Goal: Task Accomplishment & Management: Use online tool/utility

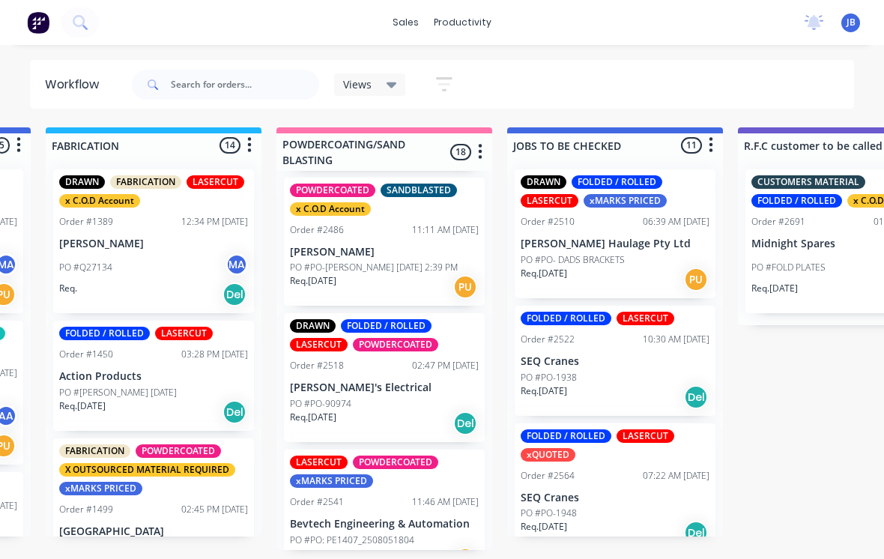
scroll to position [996, 0]
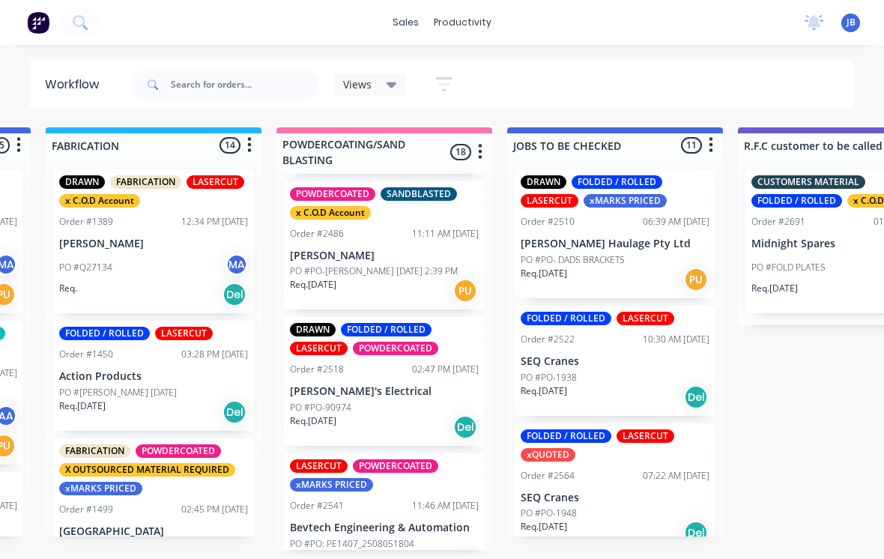
click at [378, 385] on p "[PERSON_NAME]'s Electrical" at bounding box center [384, 391] width 189 height 13
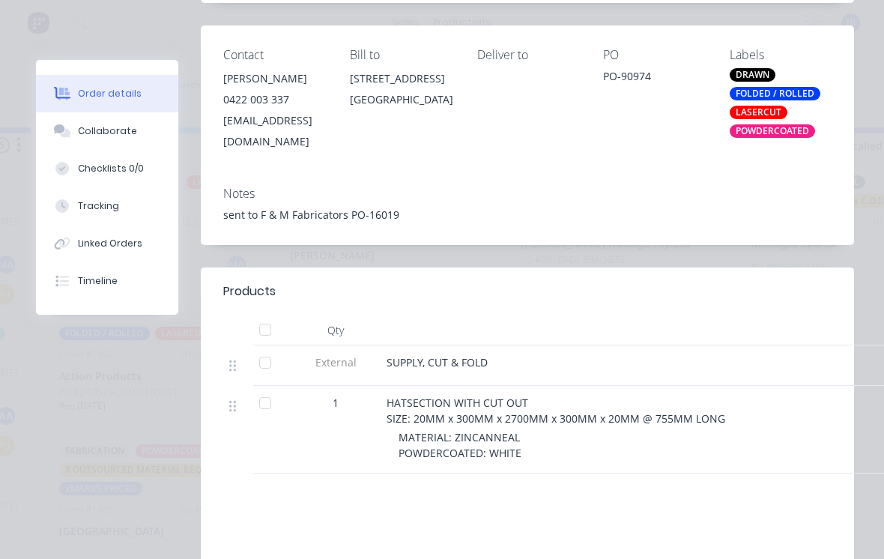
scroll to position [291, 0]
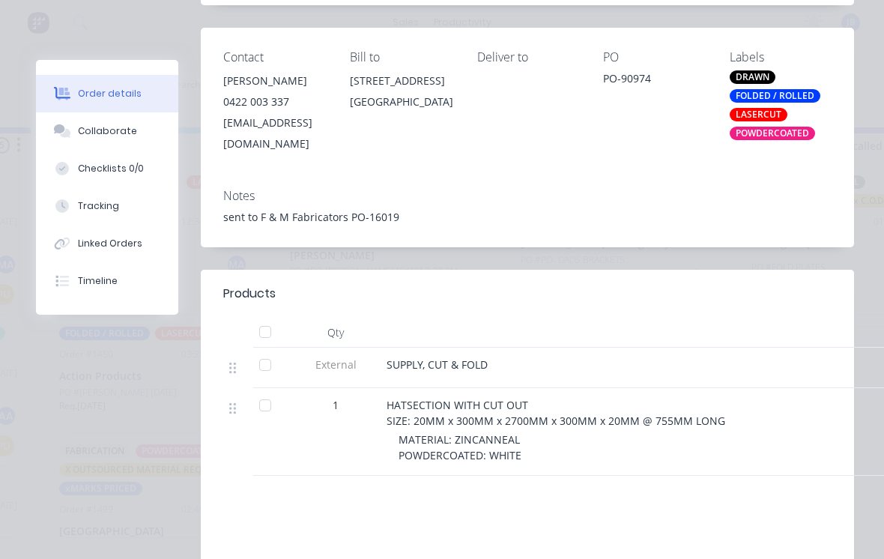
click at [78, 123] on button "Collaborate" at bounding box center [107, 130] width 142 height 37
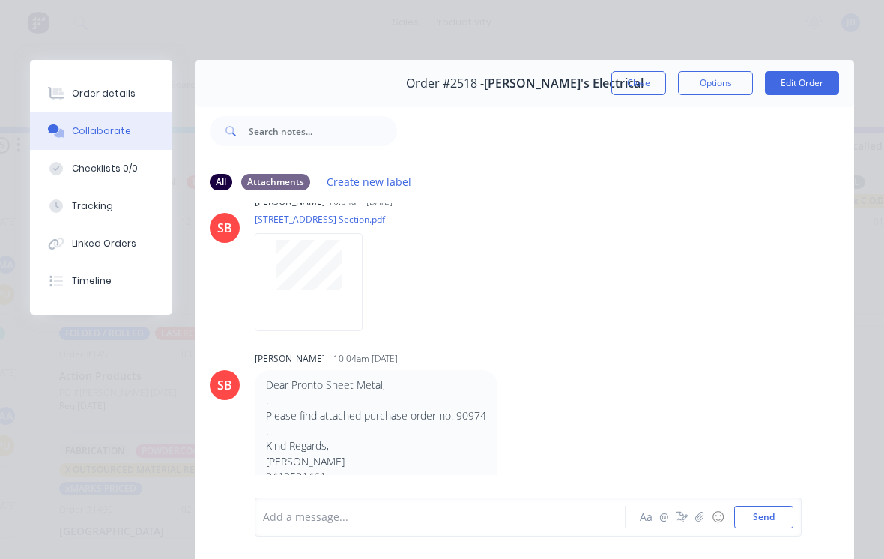
scroll to position [0, 0]
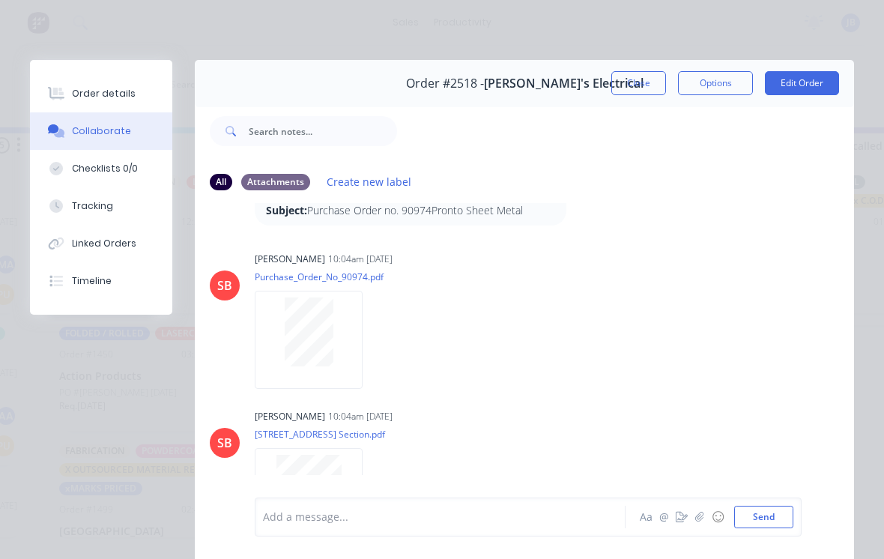
click at [81, 187] on button "Tracking" at bounding box center [101, 205] width 142 height 37
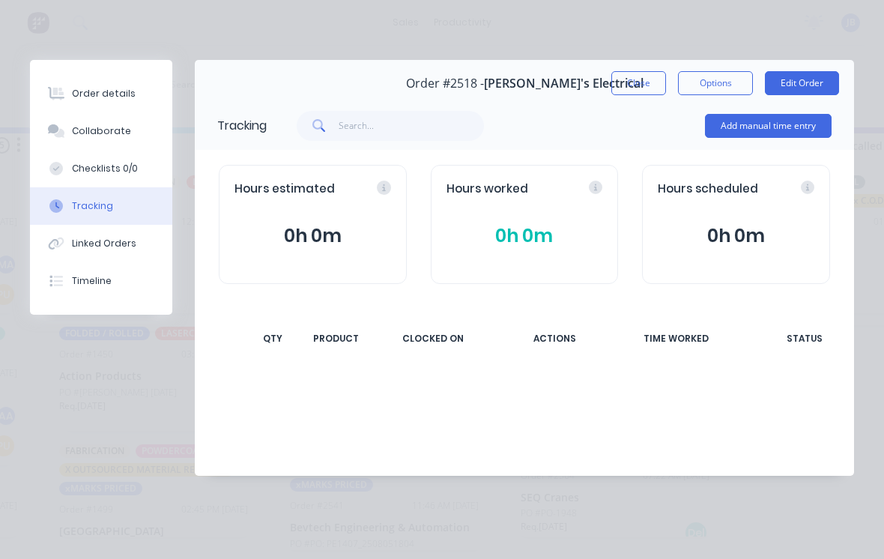
click at [80, 187] on button "Checklists 0/0" at bounding box center [101, 168] width 142 height 37
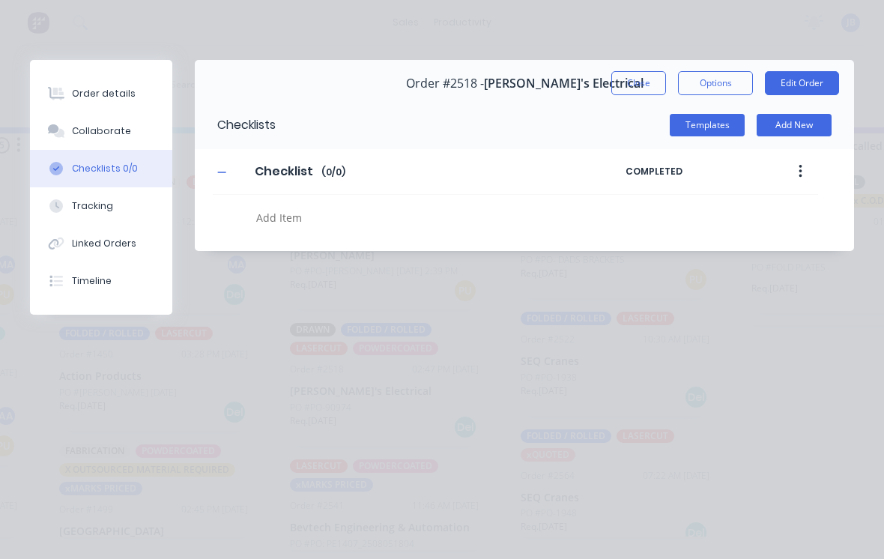
click at [769, 128] on button "Add New" at bounding box center [794, 125] width 75 height 22
type textarea "x"
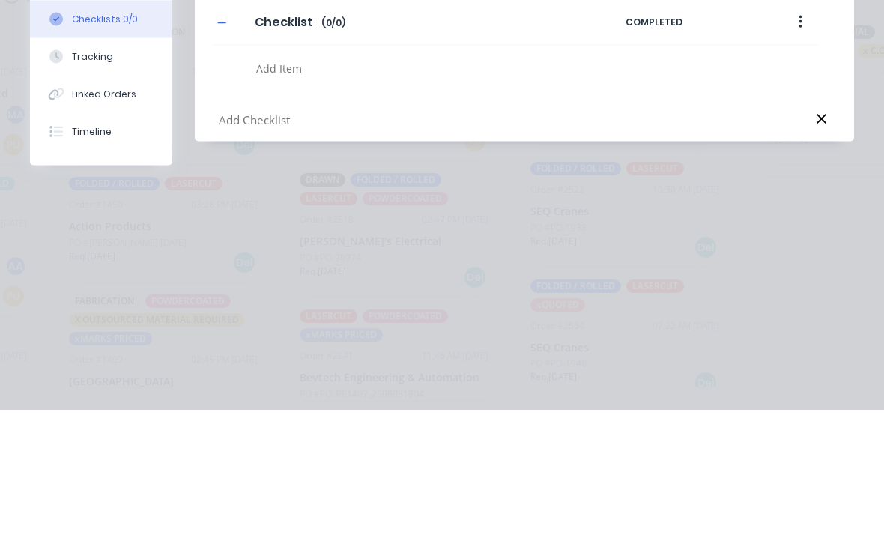
click at [62, 199] on icon at bounding box center [55, 205] width 13 height 13
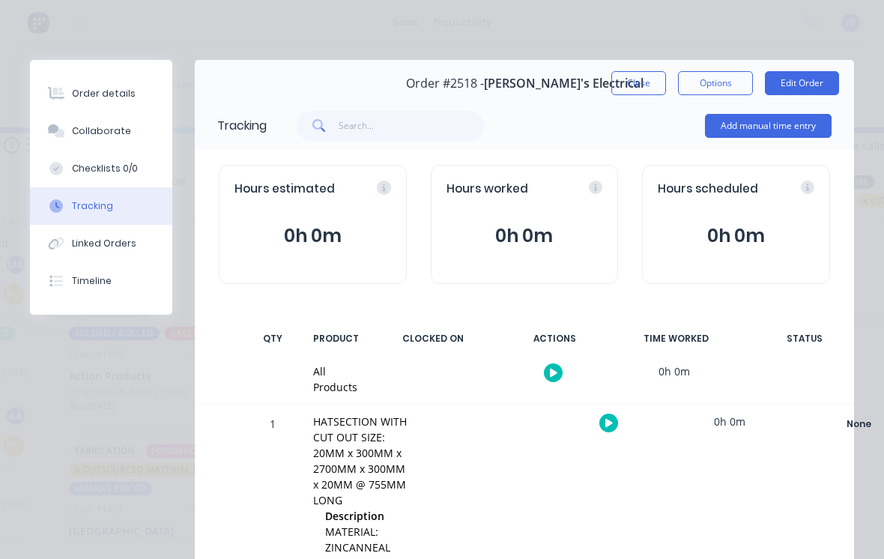
click at [759, 115] on button "Add manual time entry" at bounding box center [768, 126] width 127 height 24
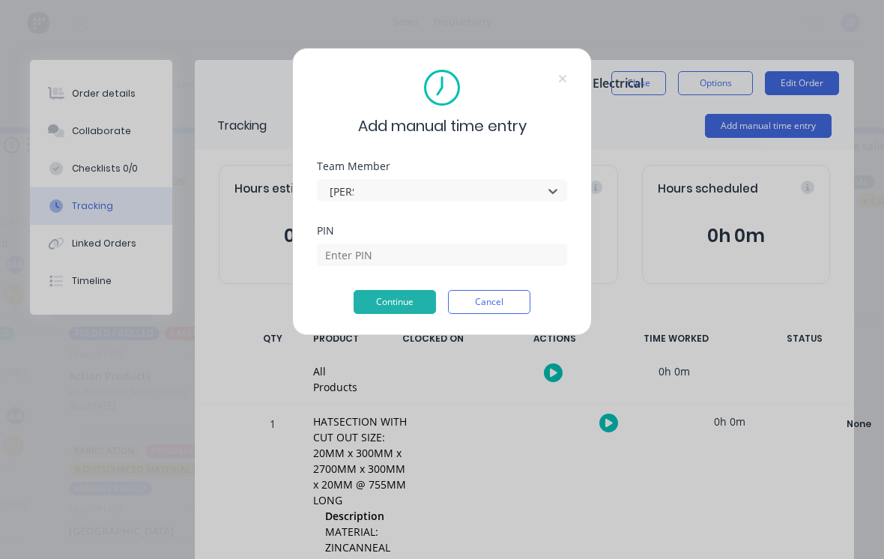
type input "[PERSON_NAME]"
click at [342, 253] on input at bounding box center [442, 254] width 250 height 22
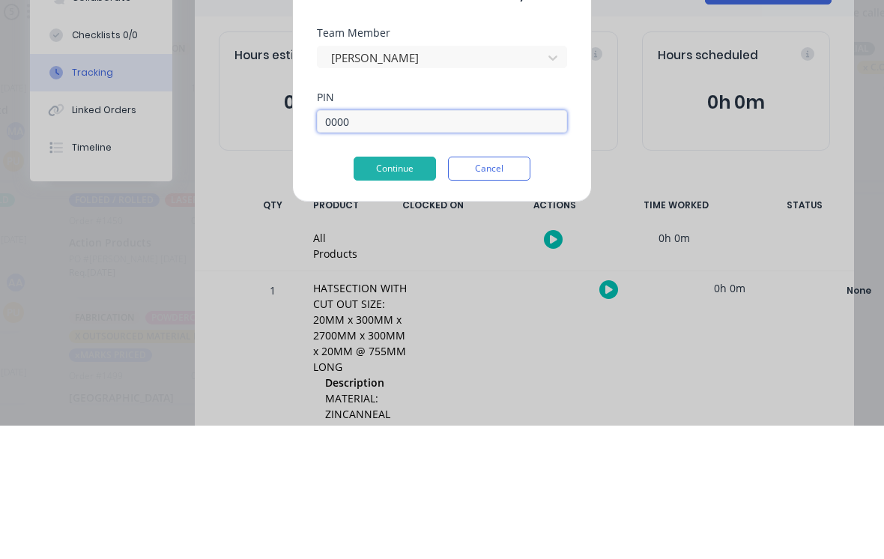
type input "0000"
click at [380, 290] on button "Continue" at bounding box center [395, 302] width 82 height 24
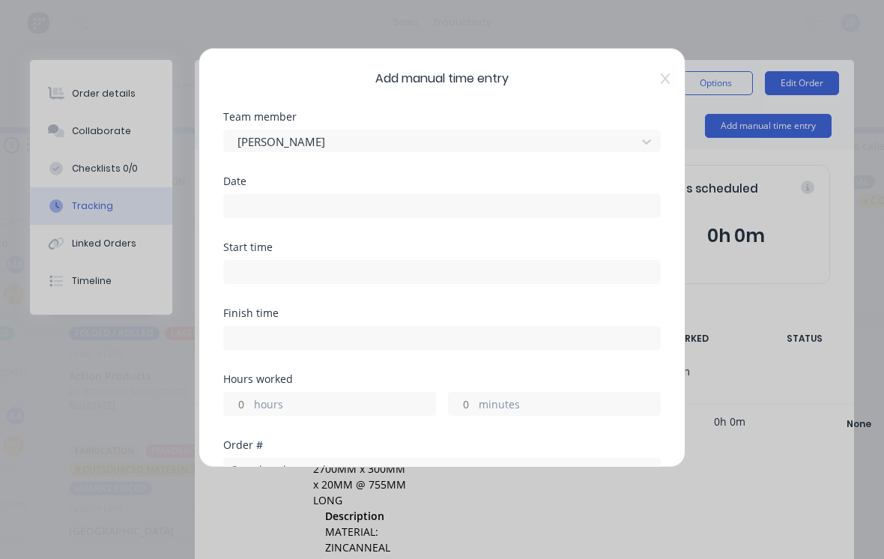
click at [238, 189] on div "Date" at bounding box center [442, 197] width 438 height 42
click at [237, 208] on input at bounding box center [442, 206] width 436 height 22
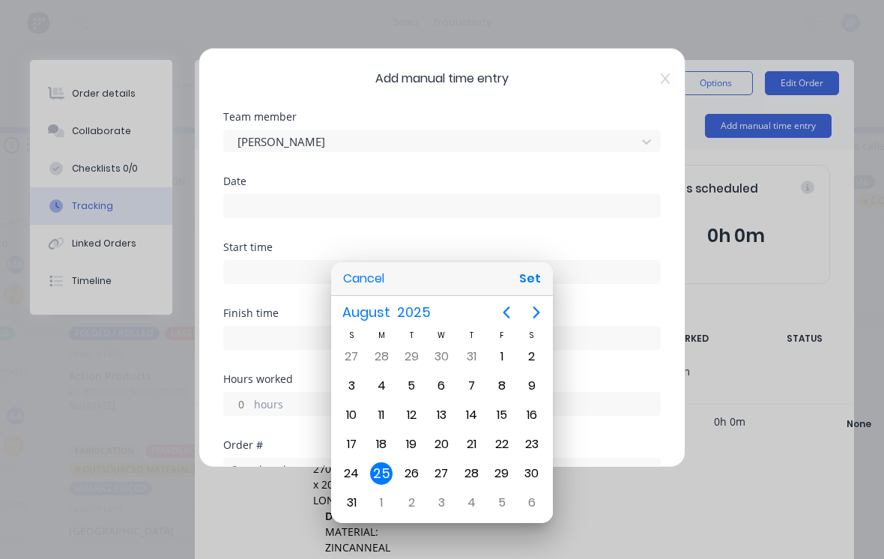
click at [536, 270] on button "Set" at bounding box center [530, 278] width 34 height 27
type input "[DATE]"
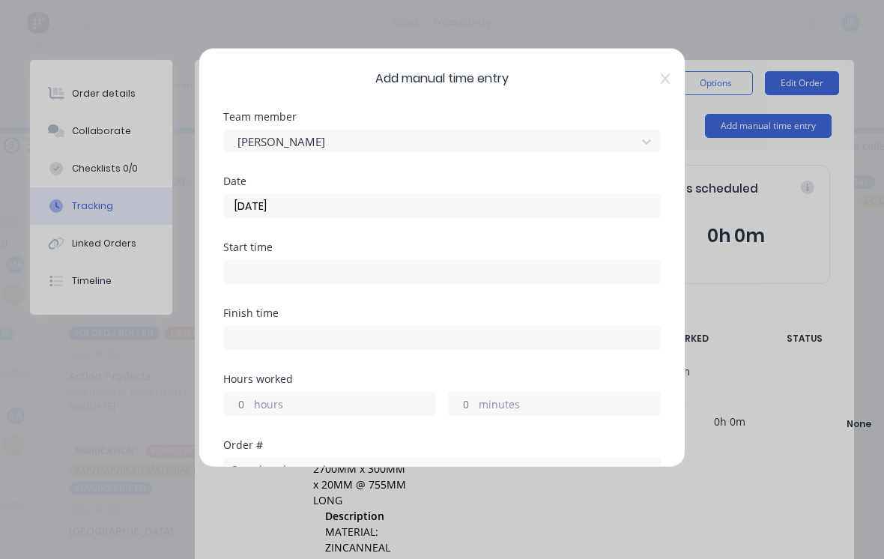
click at [258, 398] on label "hours" at bounding box center [344, 405] width 181 height 19
click at [250, 398] on input "hours" at bounding box center [237, 404] width 26 height 22
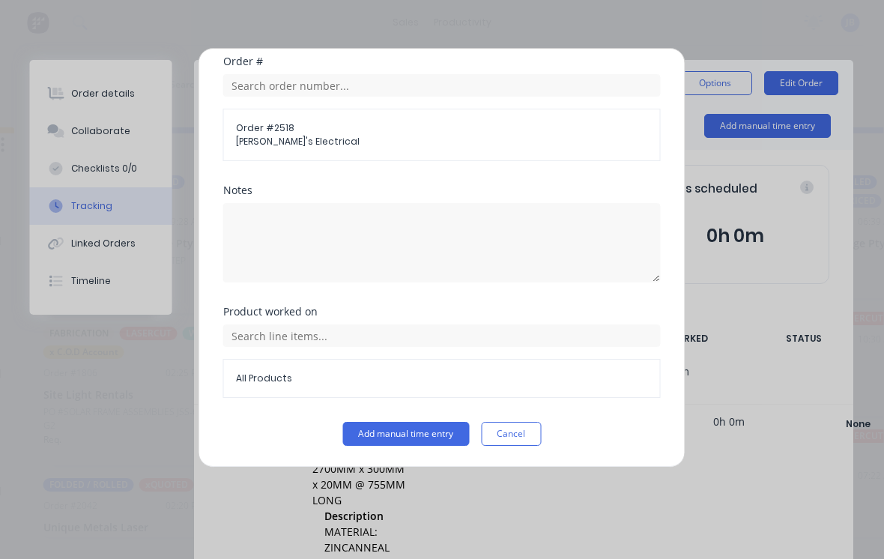
scroll to position [384, 0]
type input "1"
click at [405, 425] on button "Add manual time entry" at bounding box center [406, 434] width 127 height 24
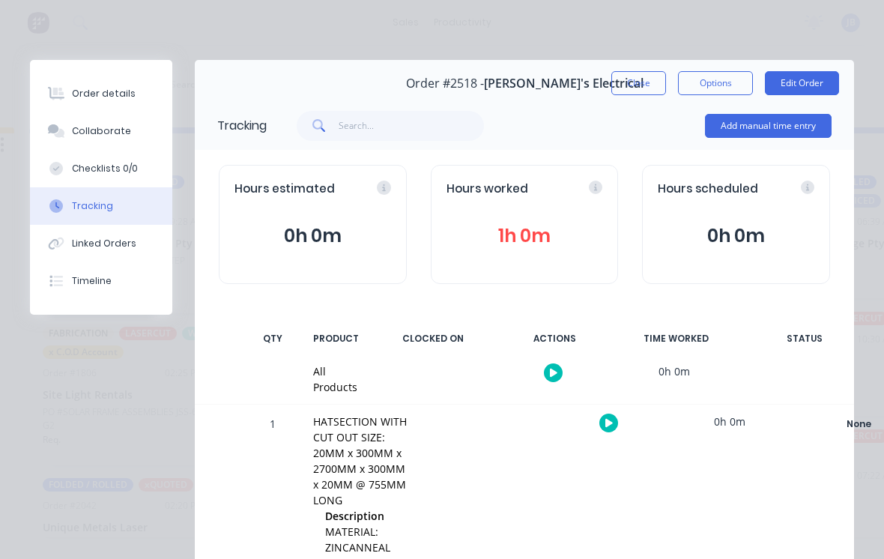
click at [637, 76] on button "Close" at bounding box center [638, 83] width 55 height 24
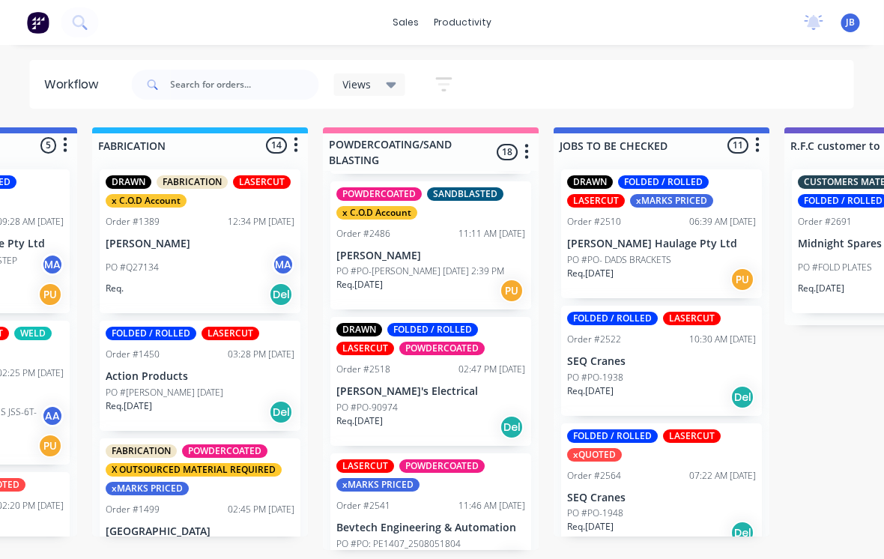
click at [458, 401] on div "PO #PO-90974" at bounding box center [431, 407] width 189 height 13
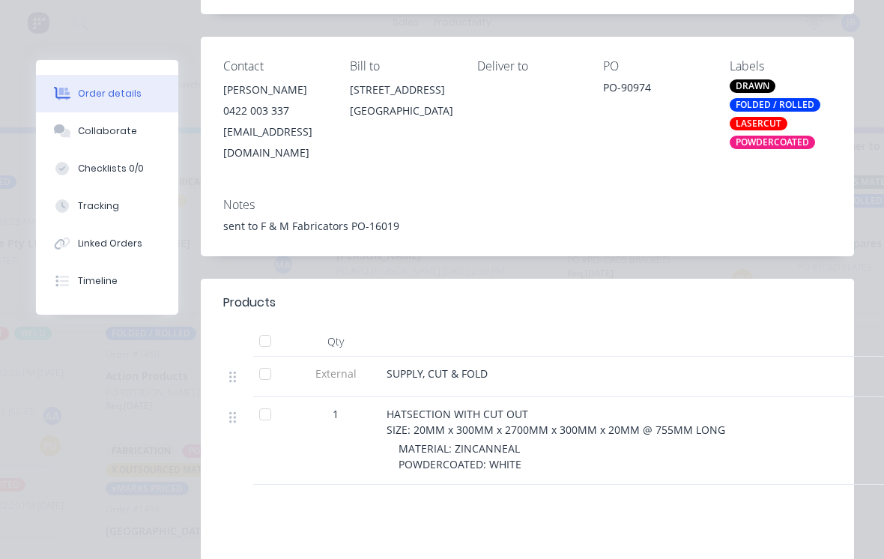
scroll to position [281, 0]
click at [75, 126] on button "Collaborate" at bounding box center [107, 130] width 142 height 37
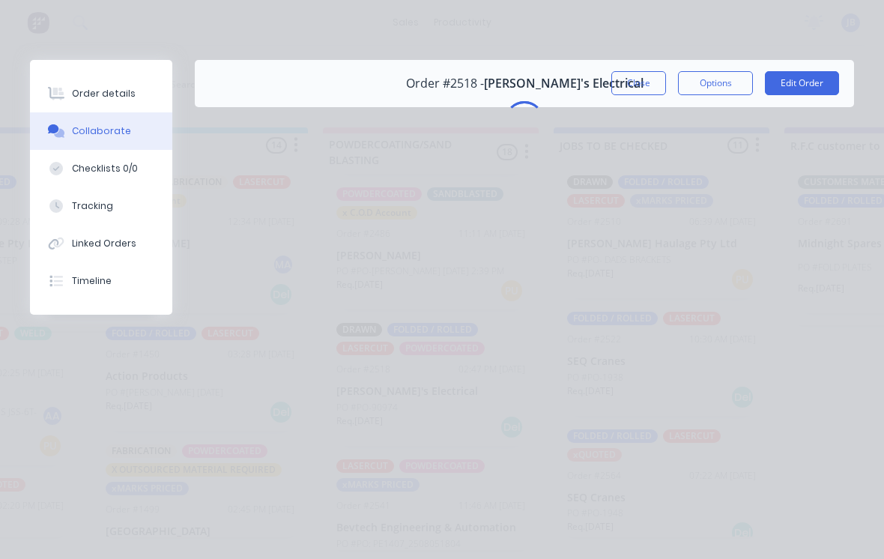
scroll to position [0, 0]
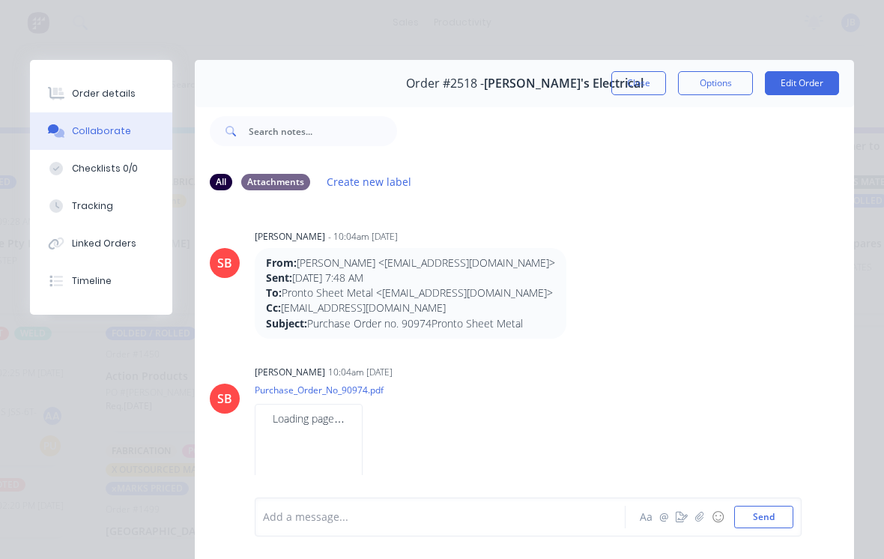
click at [498, 497] on div "Add a message... Aa @ ☺ Send" at bounding box center [524, 517] width 659 height 84
click at [575, 524] on div at bounding box center [444, 517] width 361 height 16
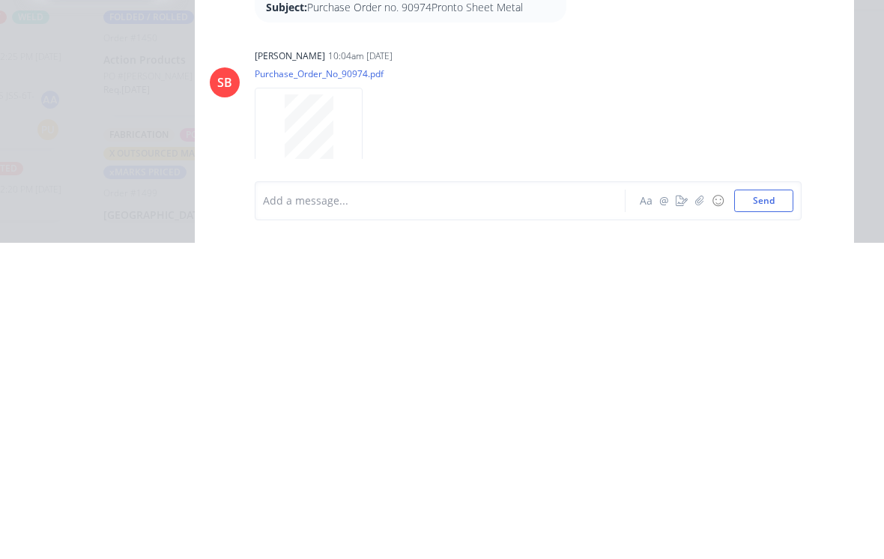
scroll to position [325, 0]
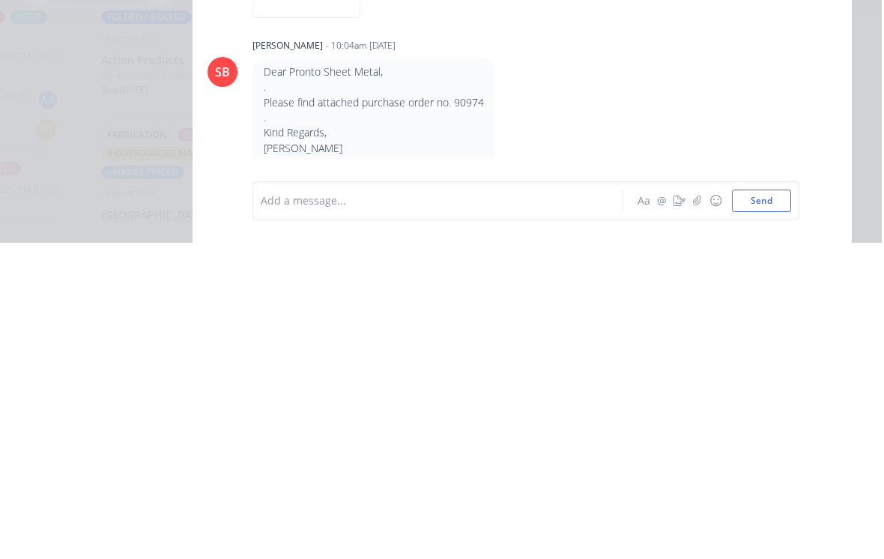
click at [696, 512] on icon "button" at bounding box center [699, 517] width 8 height 10
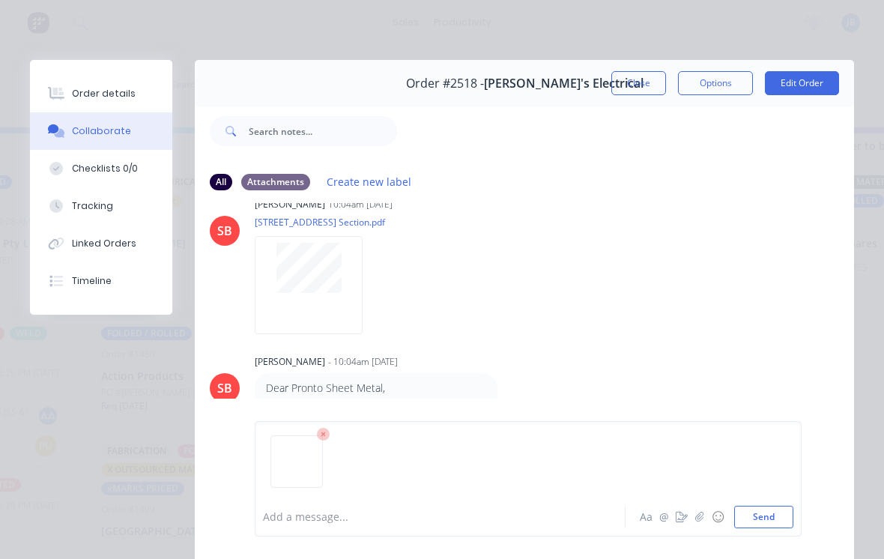
click at [783, 514] on button "Send" at bounding box center [763, 517] width 59 height 22
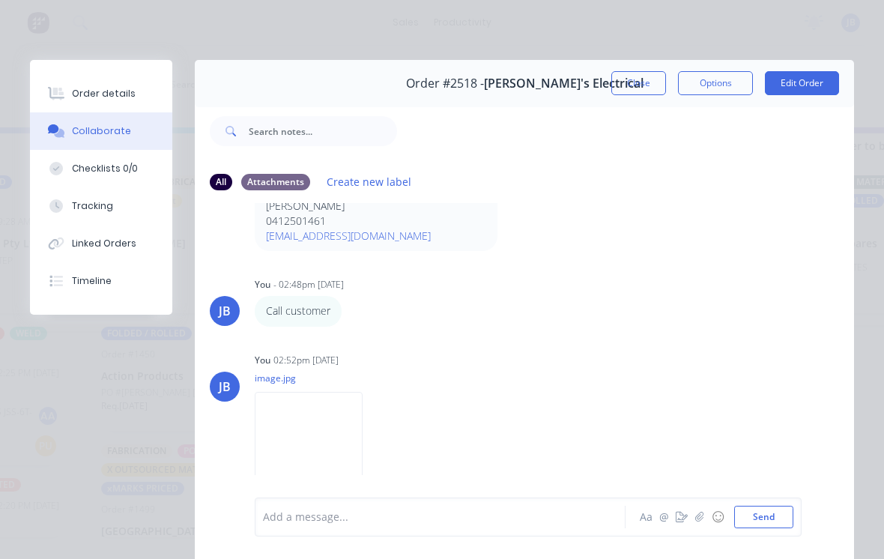
scroll to position [583, 0]
click at [651, 79] on button "Close" at bounding box center [638, 83] width 55 height 24
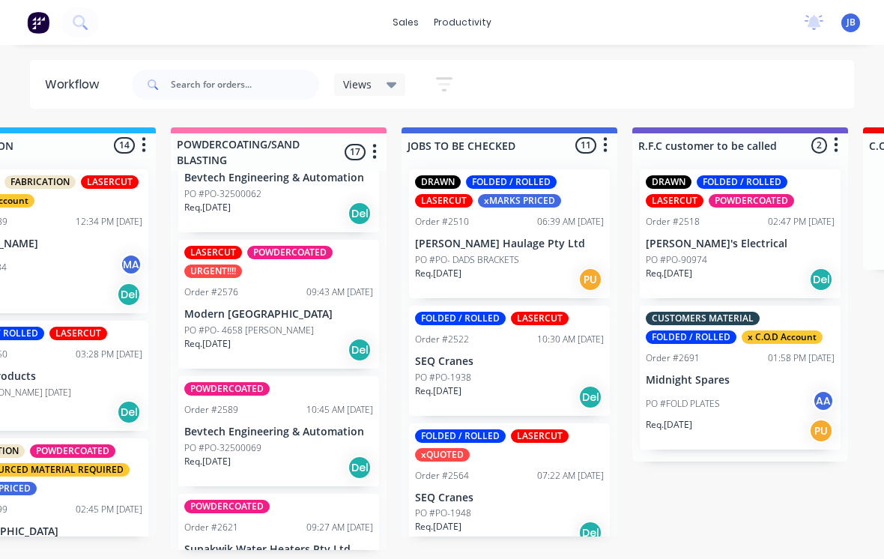
scroll to position [1362, 0]
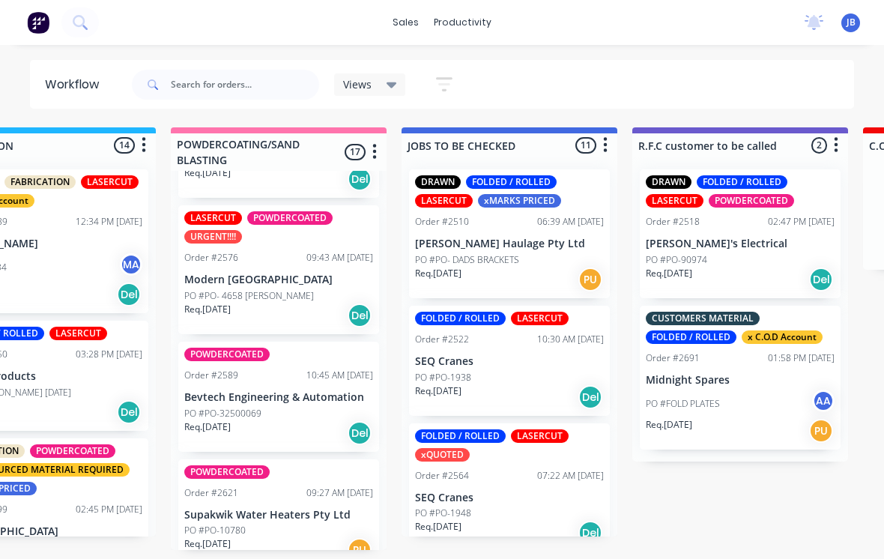
click at [280, 289] on p "PO #PO- 4658 [PERSON_NAME]" at bounding box center [249, 295] width 130 height 13
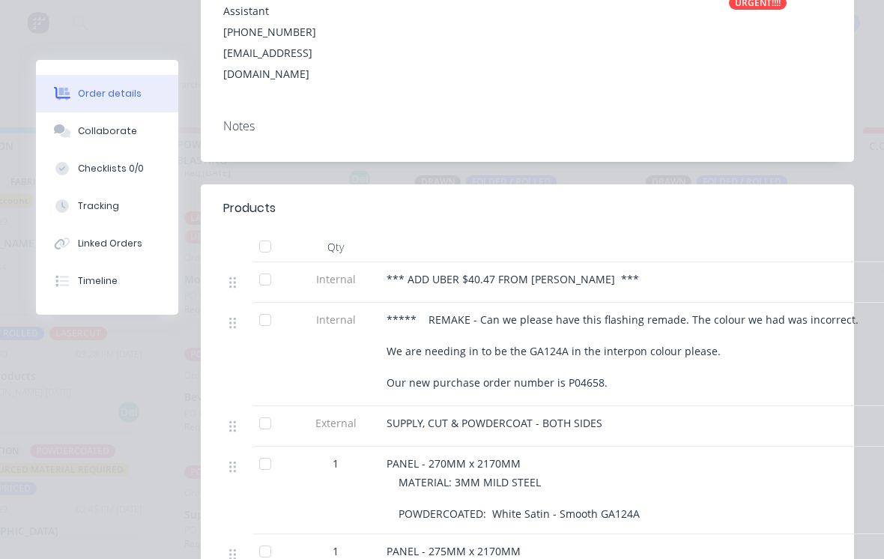
scroll to position [414, 0]
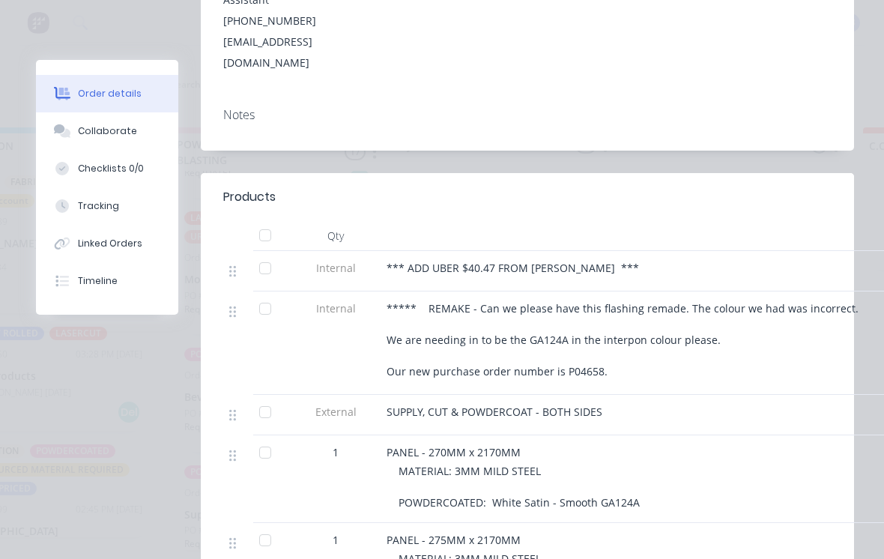
click at [78, 205] on div "Tracking" at bounding box center [98, 205] width 41 height 13
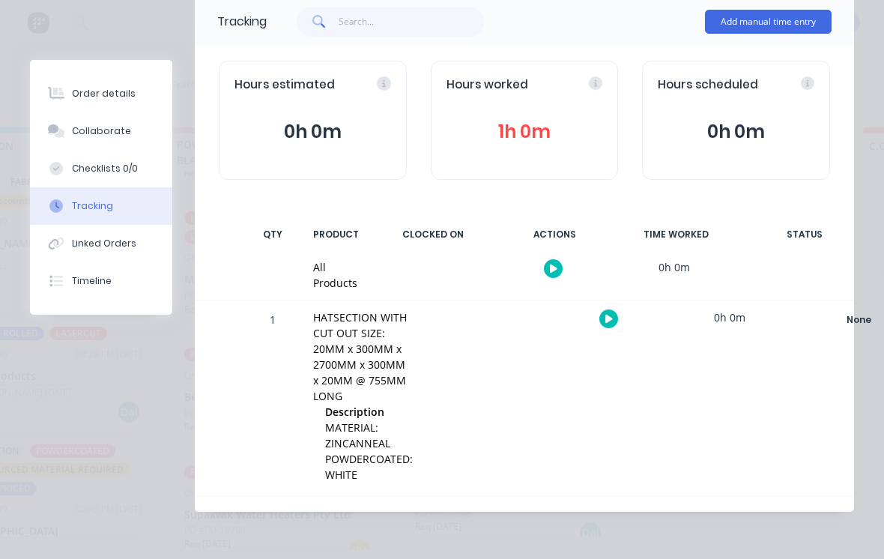
scroll to position [0, 0]
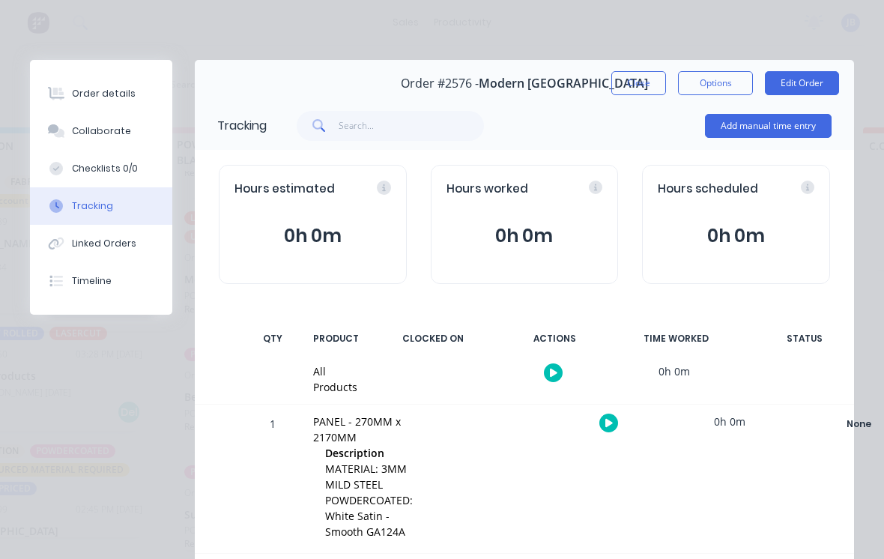
click at [769, 128] on button "Add manual time entry" at bounding box center [768, 126] width 127 height 24
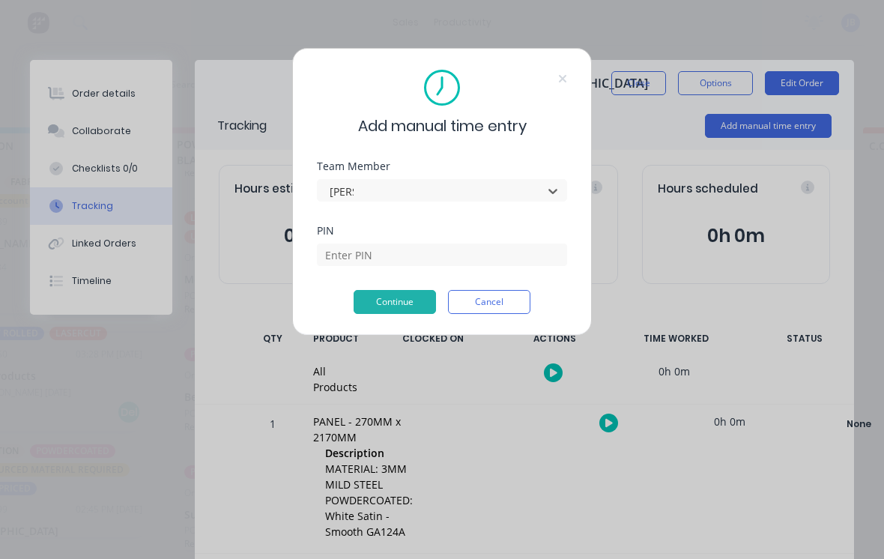
type input "[PERSON_NAME]"
click at [346, 254] on input at bounding box center [442, 254] width 250 height 22
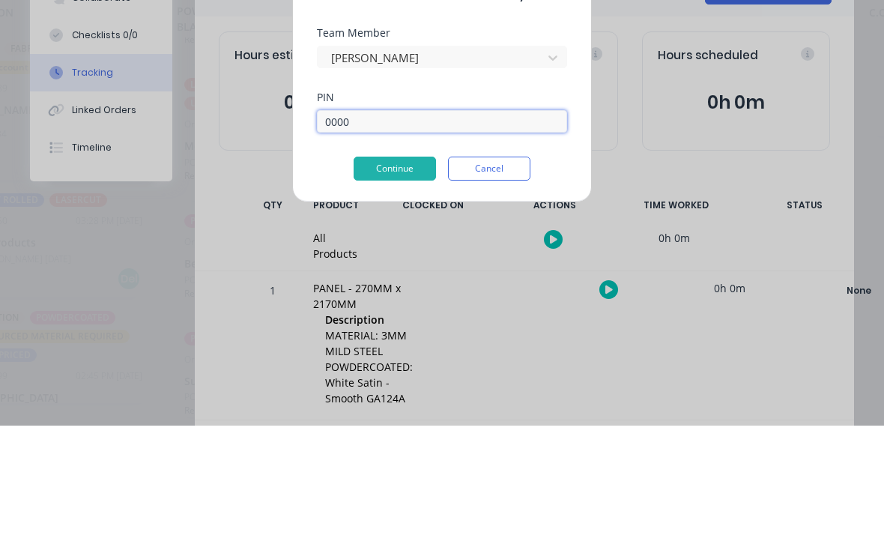
type input "0000"
click at [384, 290] on button "Continue" at bounding box center [395, 302] width 82 height 24
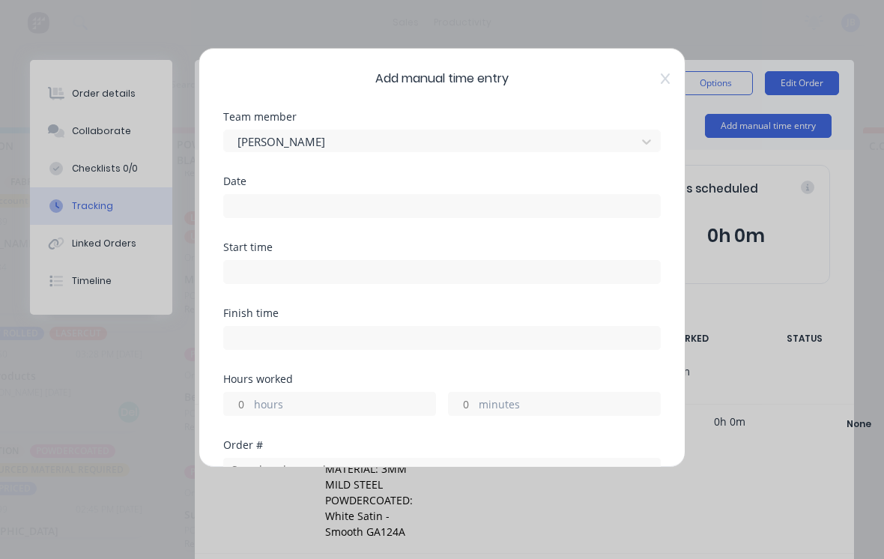
click at [255, 199] on input at bounding box center [442, 206] width 436 height 22
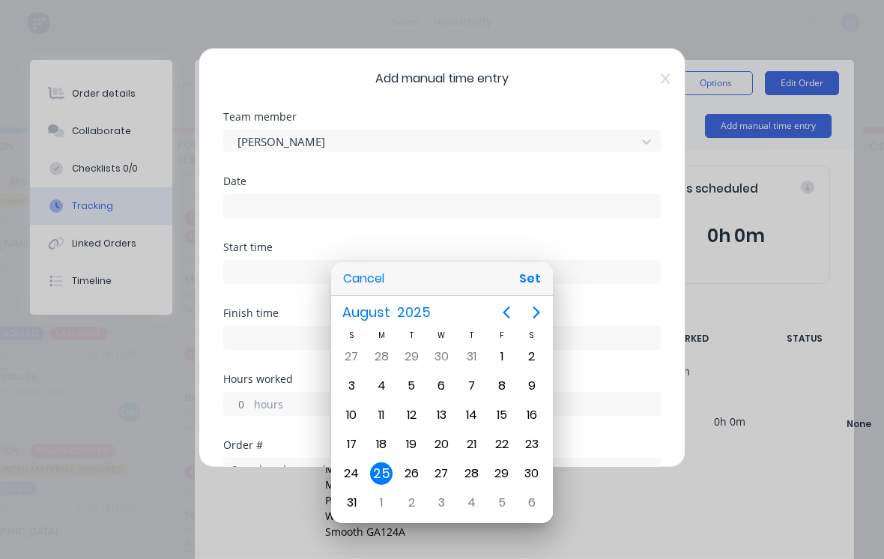
click at [542, 270] on button "Set" at bounding box center [530, 278] width 34 height 27
type input "[DATE]"
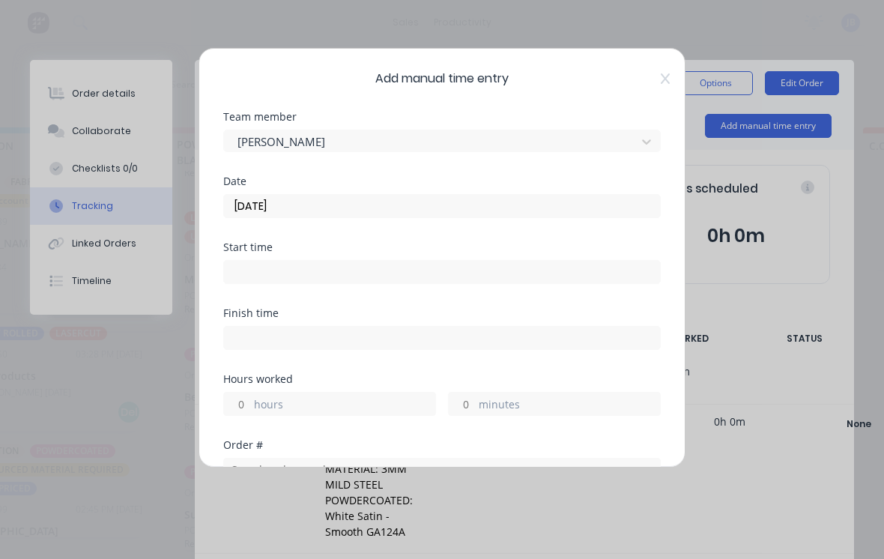
click at [230, 407] on input "hours" at bounding box center [237, 404] width 26 height 22
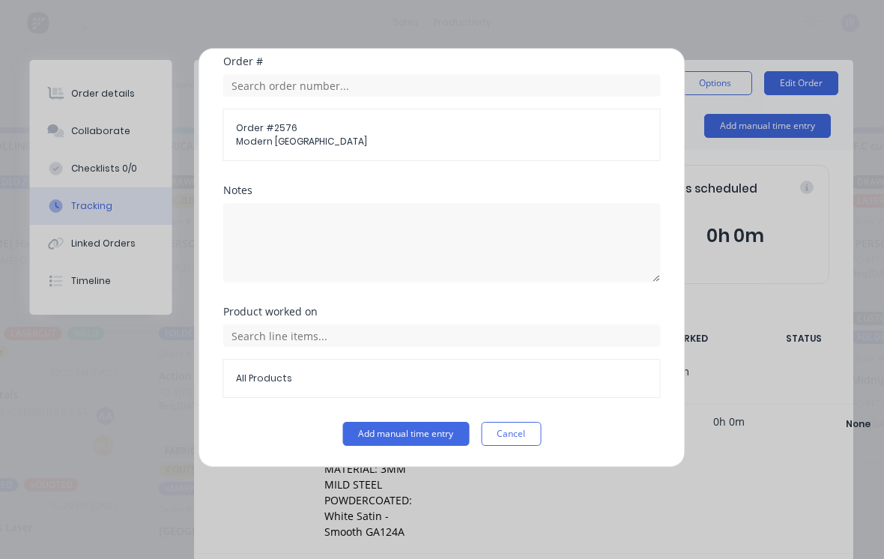
scroll to position [384, 0]
type input "1"
click at [435, 428] on button "Add manual time entry" at bounding box center [406, 434] width 127 height 24
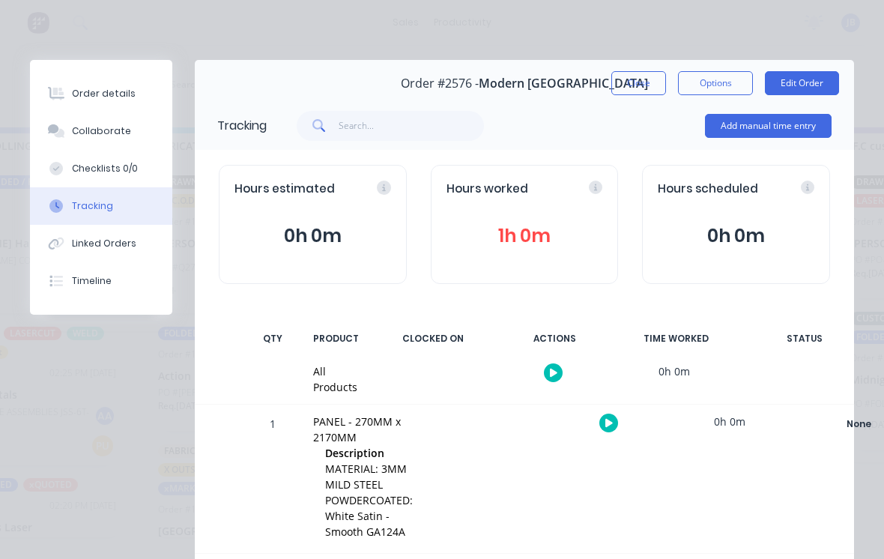
click at [72, 137] on div "Collaborate" at bounding box center [101, 130] width 59 height 13
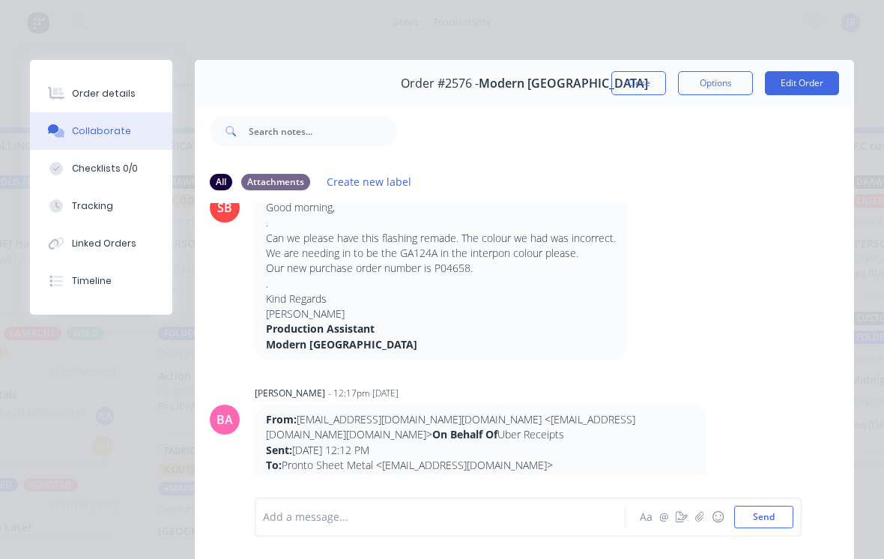
click at [415, 514] on div at bounding box center [444, 517] width 361 height 16
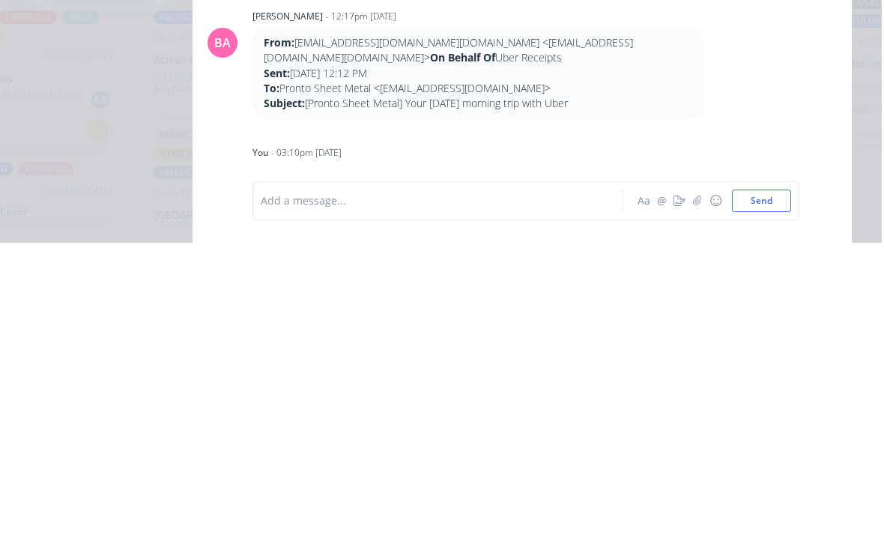
scroll to position [565, 0]
click at [701, 512] on icon "button" at bounding box center [699, 517] width 9 height 10
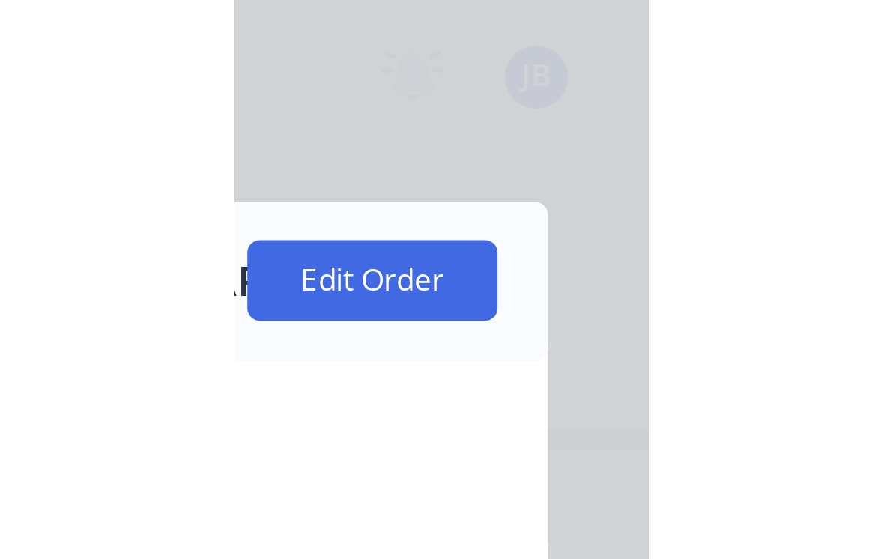
scroll to position [14, 1046]
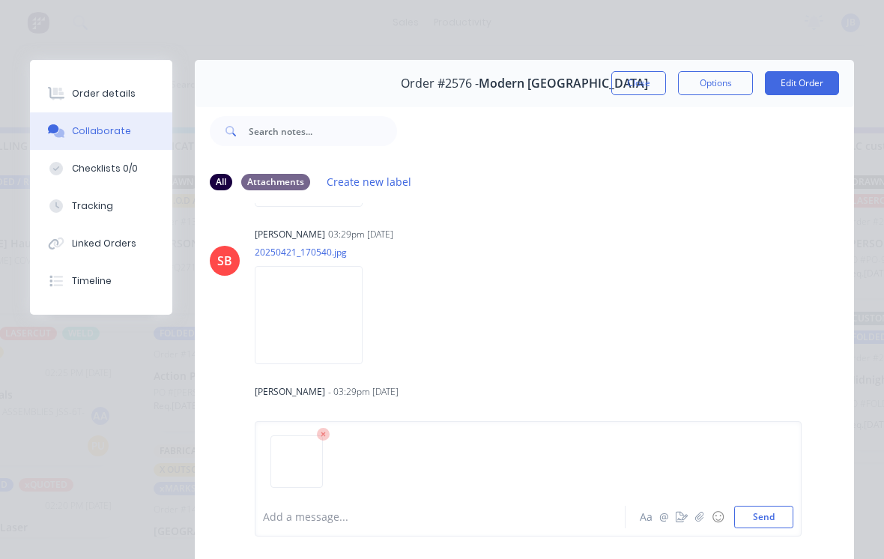
click at [790, 511] on button "Send" at bounding box center [763, 517] width 59 height 22
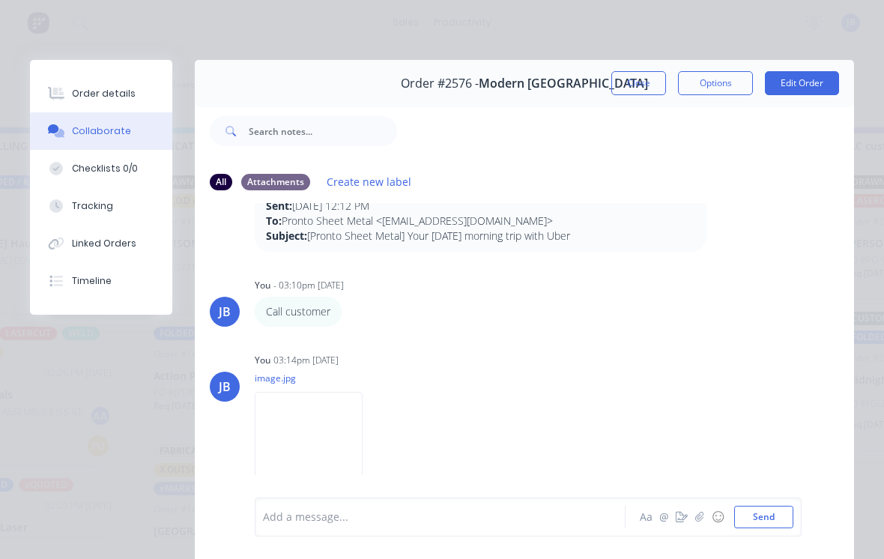
scroll to position [749, 0]
click at [629, 81] on button "Close" at bounding box center [638, 83] width 55 height 24
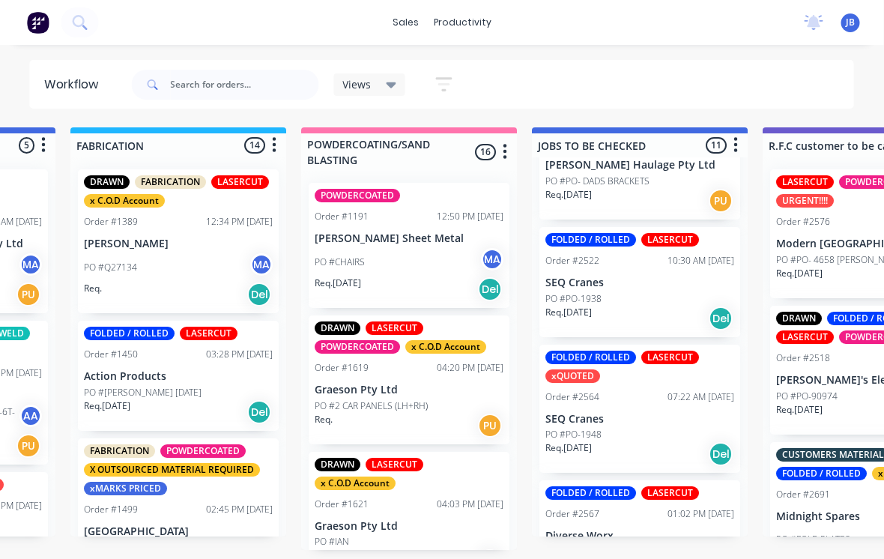
scroll to position [14, 1116]
click at [210, 97] on input "text" at bounding box center [245, 85] width 148 height 30
type input "Z"
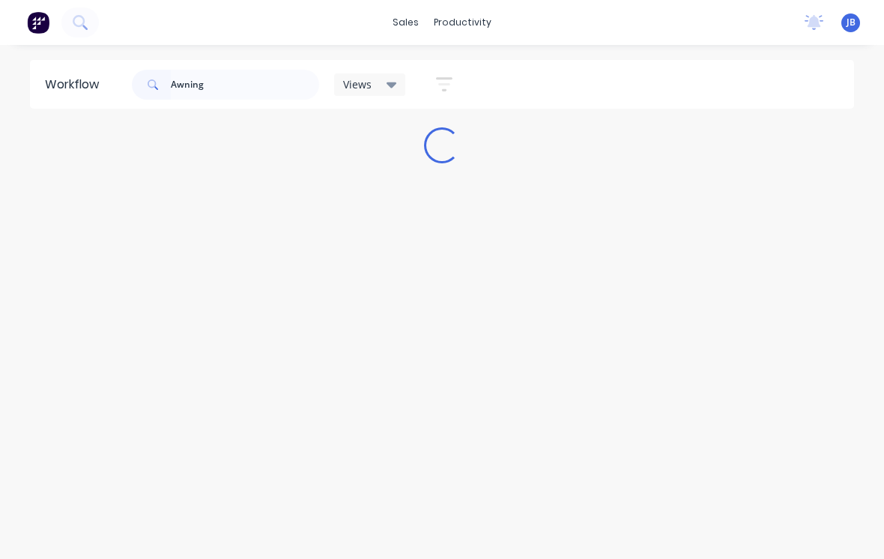
scroll to position [0, 0]
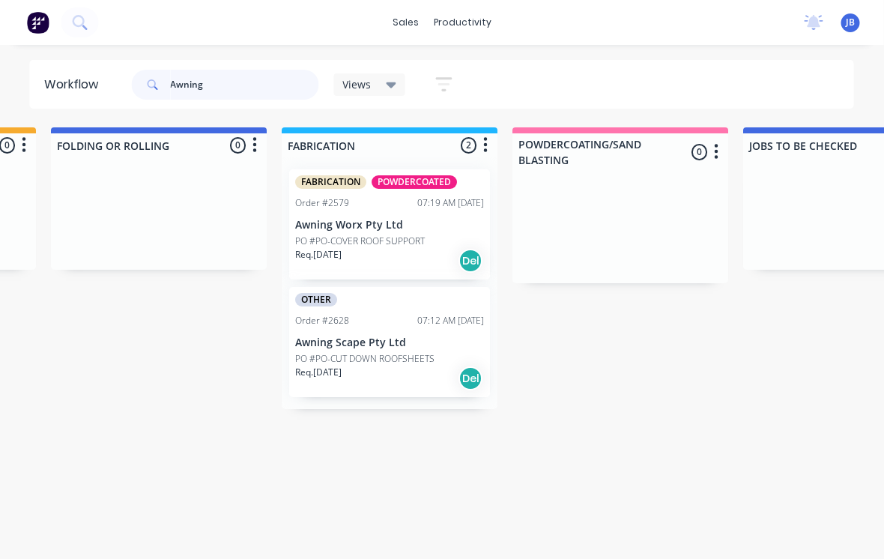
type input "Awning"
click at [341, 241] on p "PO #PO-COVER ROOF SUPPORT" at bounding box center [361, 241] width 130 height 13
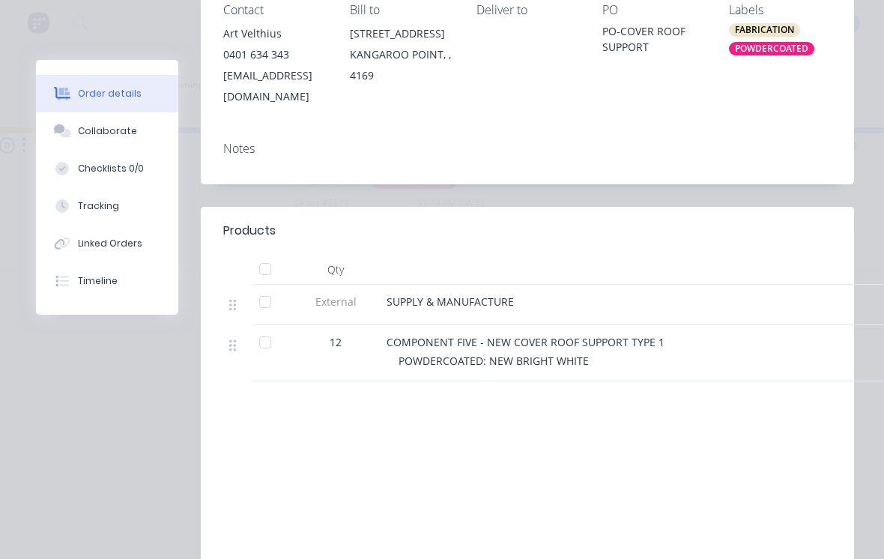
scroll to position [337, 0]
click at [85, 153] on button "Checklists 0/0" at bounding box center [107, 168] width 142 height 37
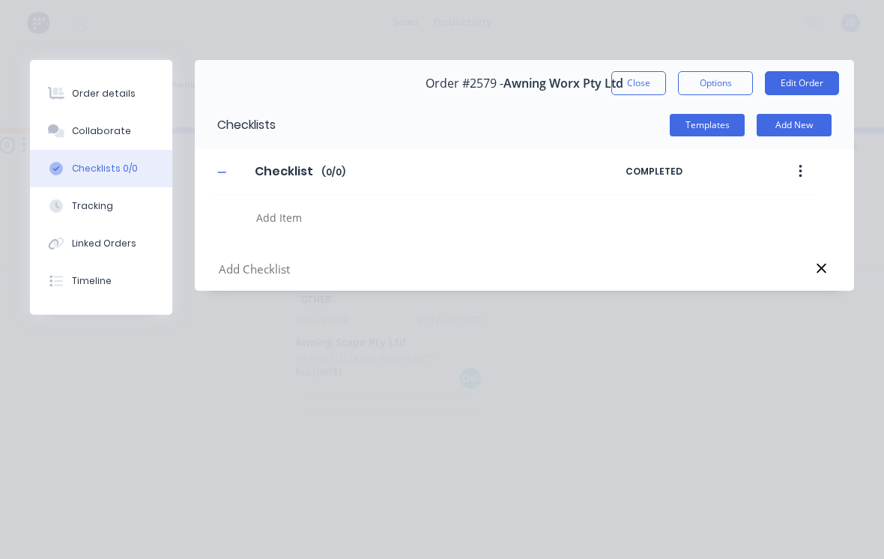
type textarea "x"
click at [77, 121] on button "Collaborate" at bounding box center [101, 130] width 142 height 37
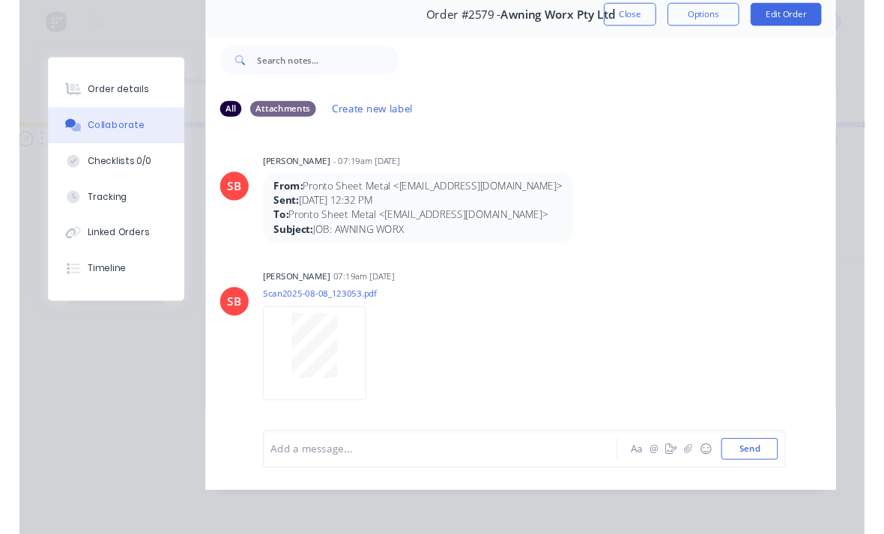
scroll to position [91, 0]
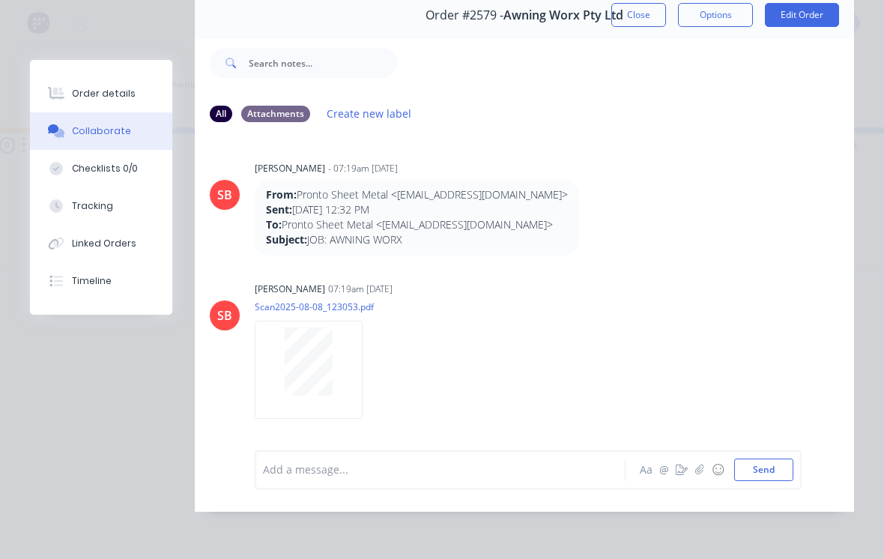
click at [273, 348] on div at bounding box center [308, 361] width 94 height 68
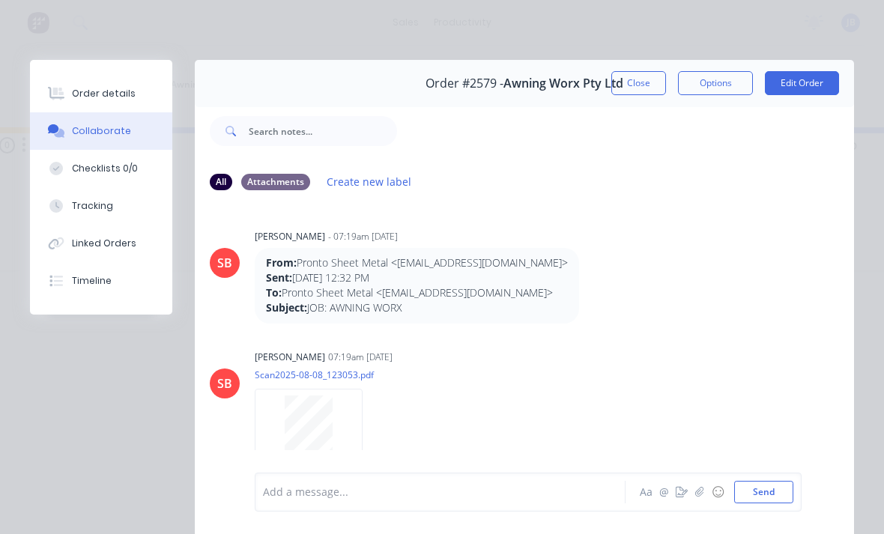
scroll to position [0, 0]
click at [631, 88] on button "Close" at bounding box center [638, 83] width 55 height 24
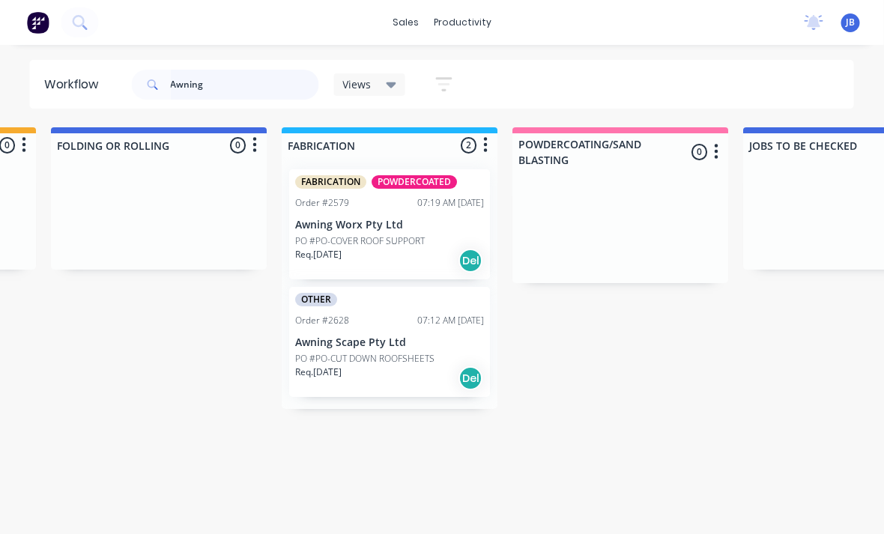
scroll to position [0, 904]
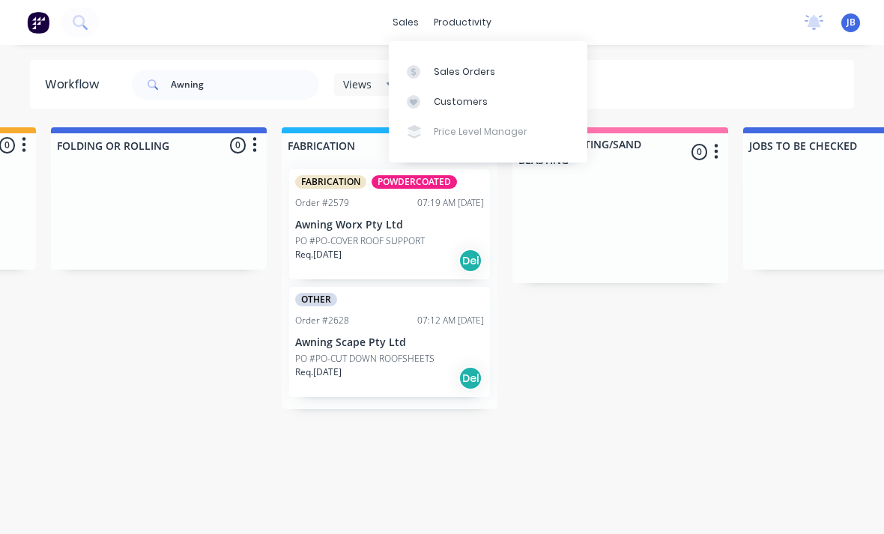
click at [425, 72] on div at bounding box center [418, 71] width 22 height 13
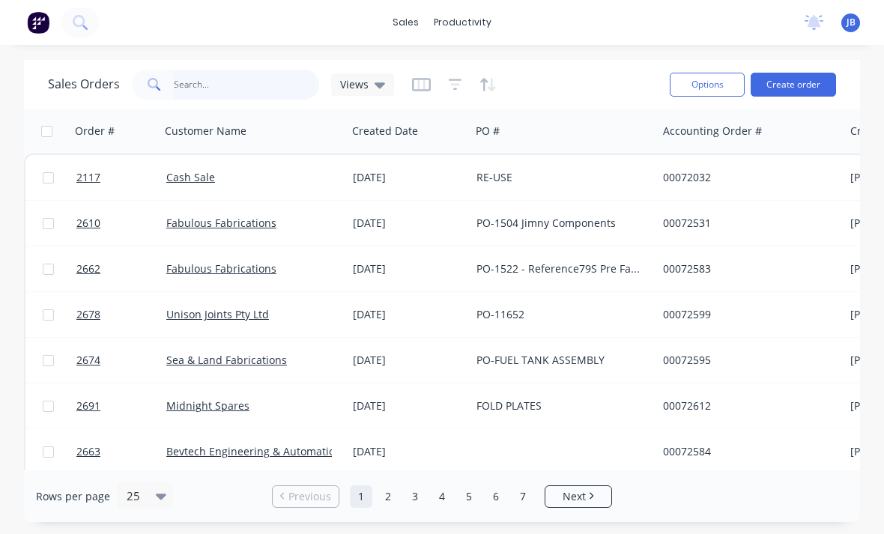
click at [190, 83] on input "text" at bounding box center [247, 85] width 146 height 30
type input "Awning"
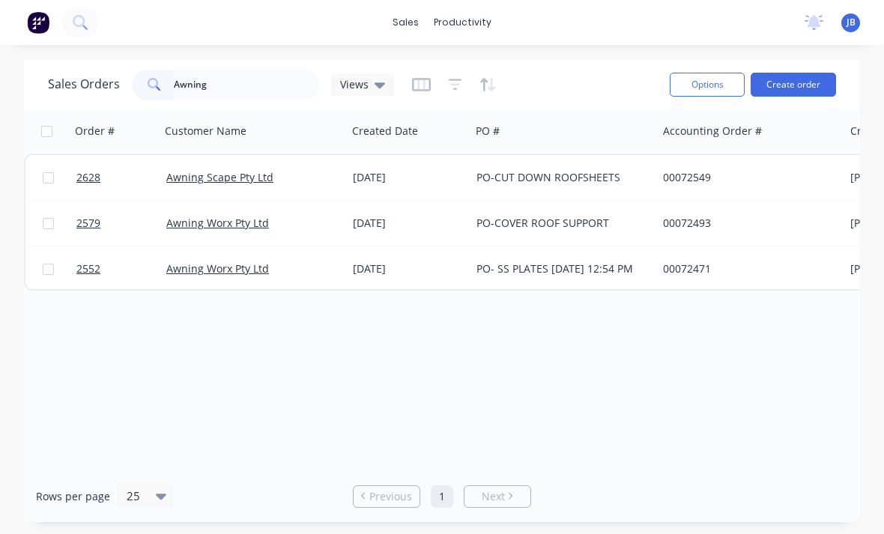
click at [758, 220] on div "00072493" at bounding box center [746, 223] width 166 height 15
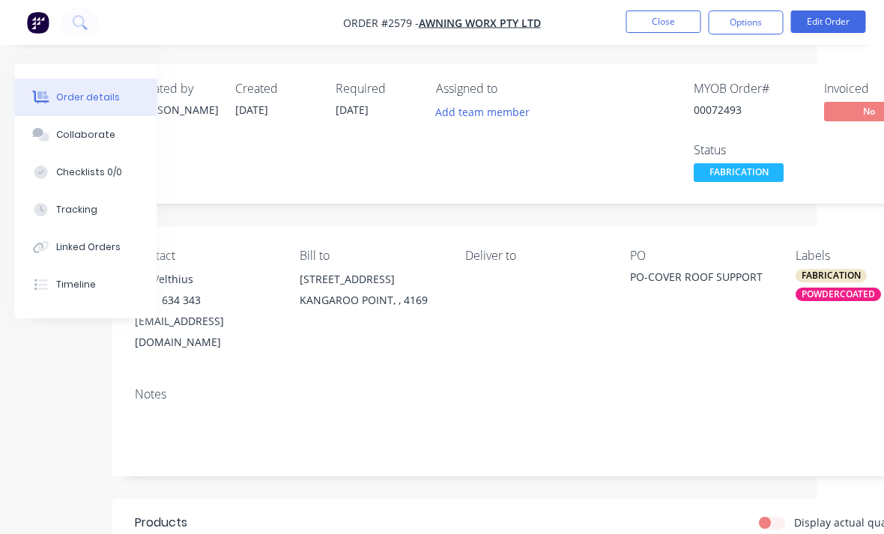
scroll to position [0, 67]
click at [666, 27] on button "Close" at bounding box center [663, 21] width 75 height 22
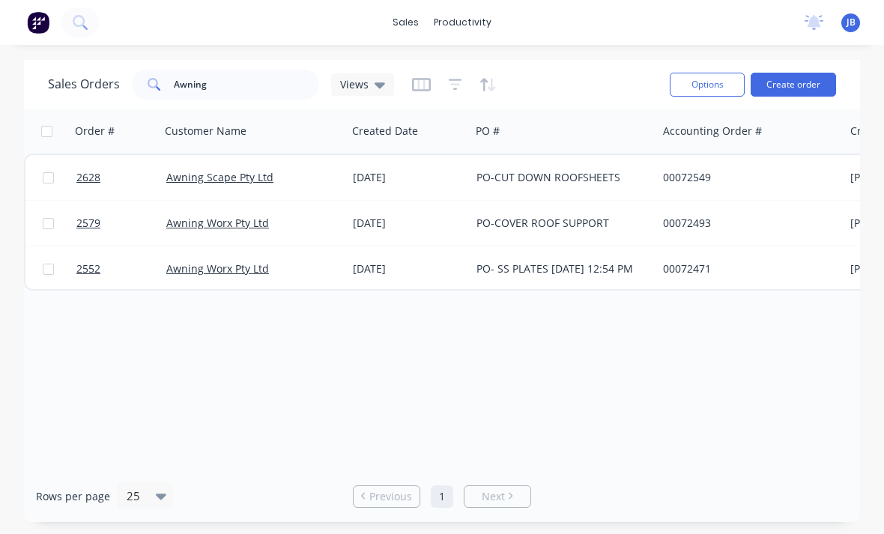
click at [763, 175] on div "00072549" at bounding box center [746, 177] width 166 height 15
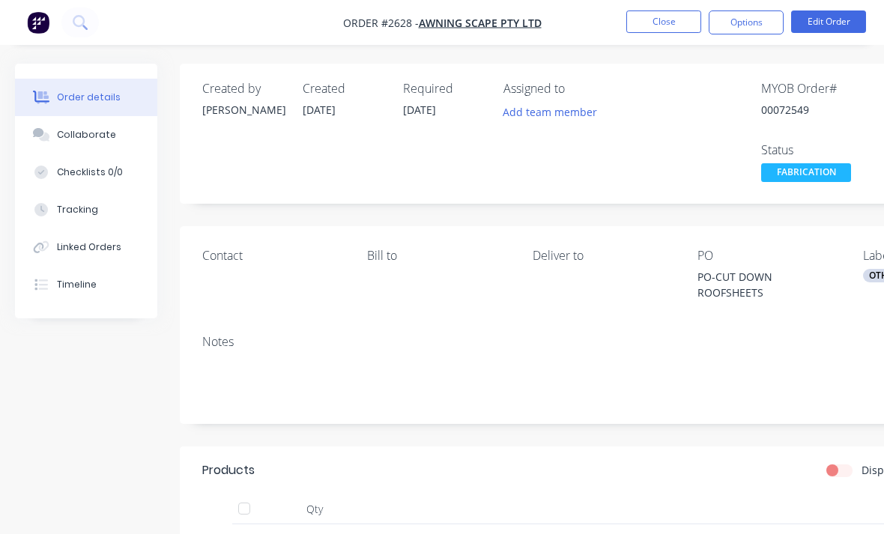
click at [68, 141] on div "Collaborate" at bounding box center [86, 134] width 59 height 13
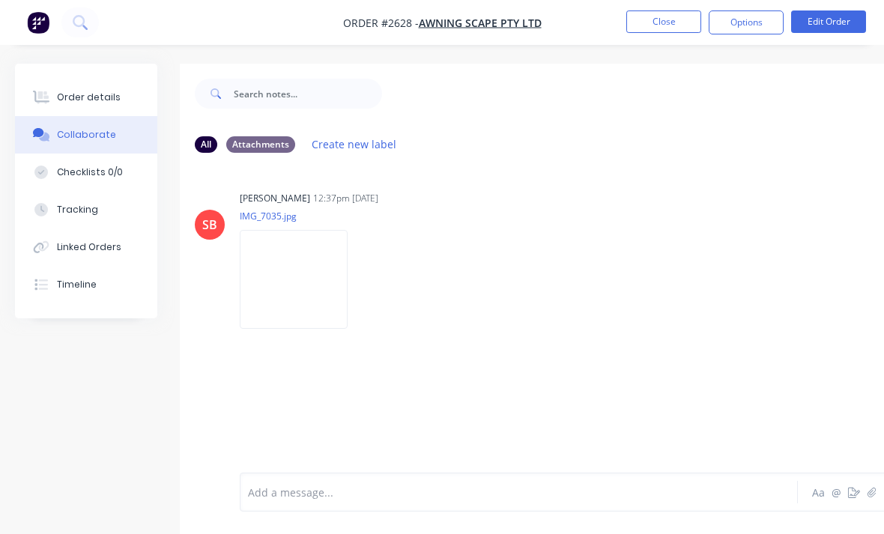
click at [666, 18] on button "Close" at bounding box center [663, 21] width 75 height 22
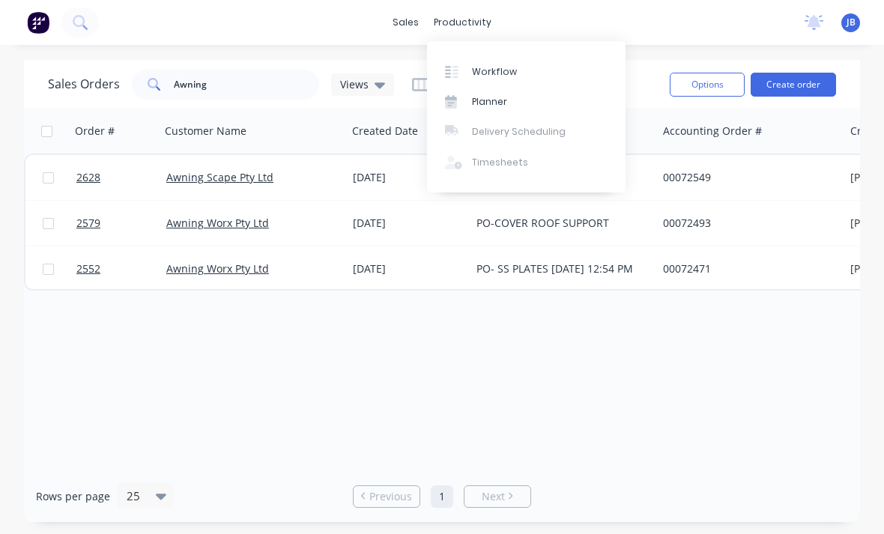
click at [510, 67] on div "Workflow" at bounding box center [494, 71] width 45 height 13
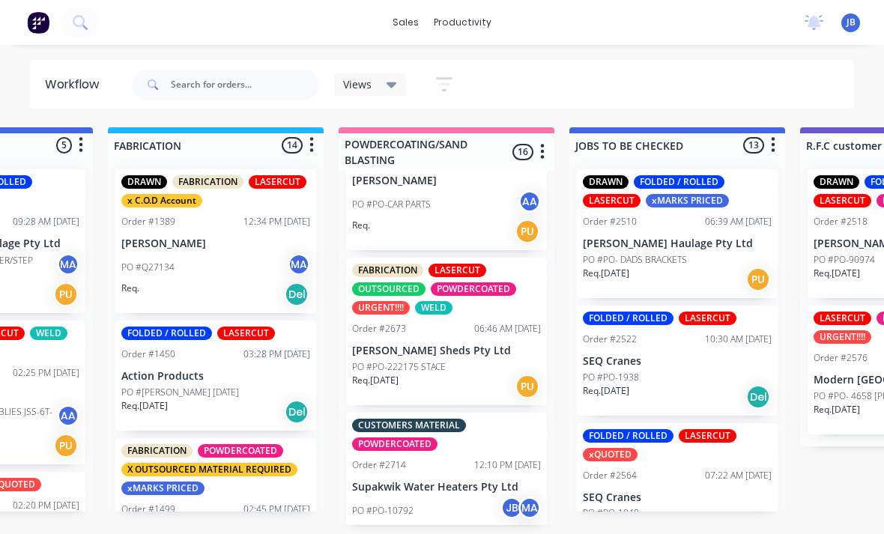
scroll to position [1794, 0]
click at [387, 336] on div "Order #2673" at bounding box center [379, 329] width 54 height 13
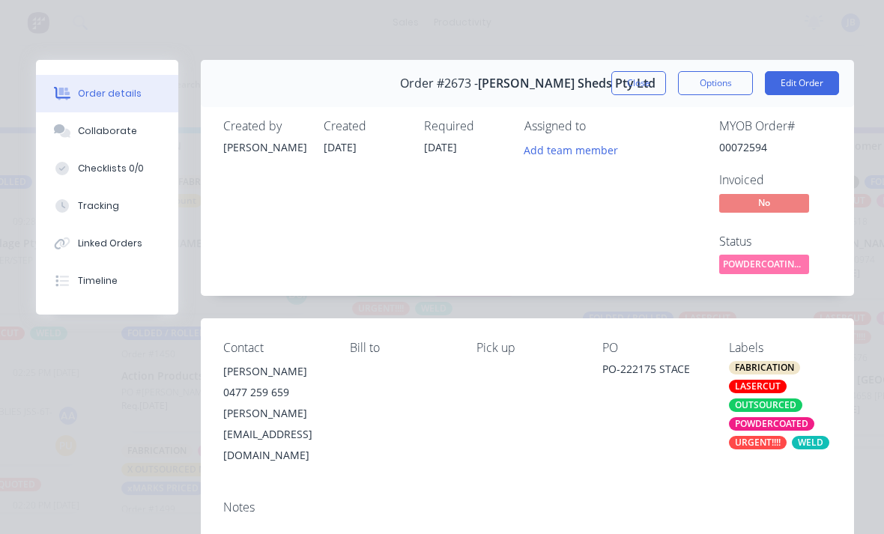
scroll to position [0, 0]
click at [644, 85] on button "Close" at bounding box center [638, 83] width 55 height 24
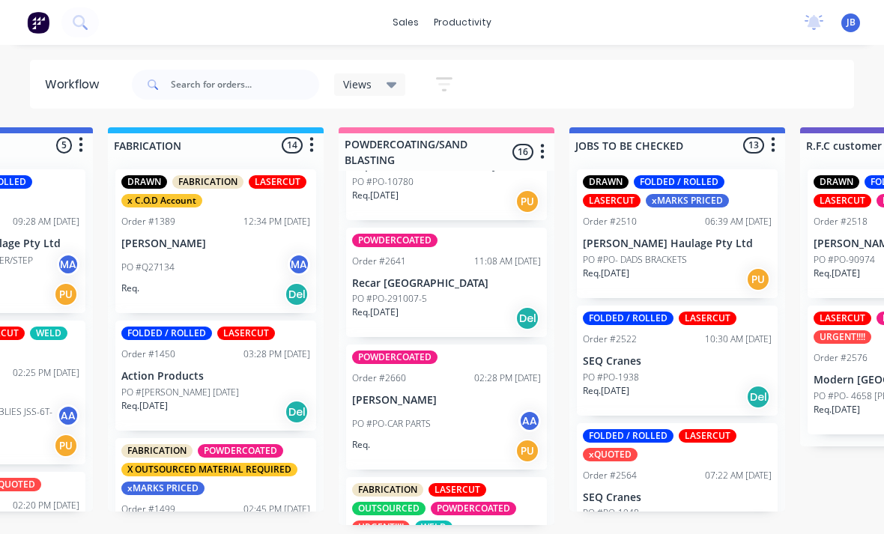
scroll to position [1456, 0]
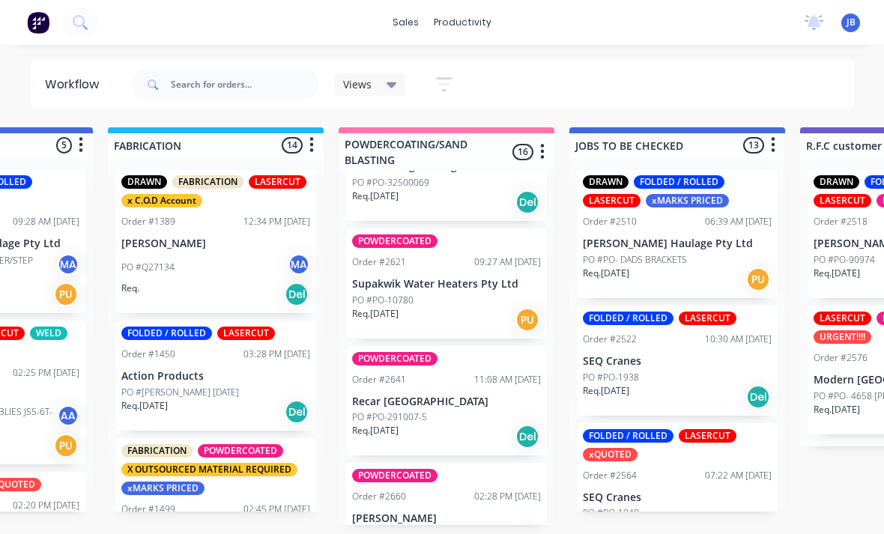
click at [426, 424] on div "Req. [DATE] Del" at bounding box center [446, 436] width 189 height 25
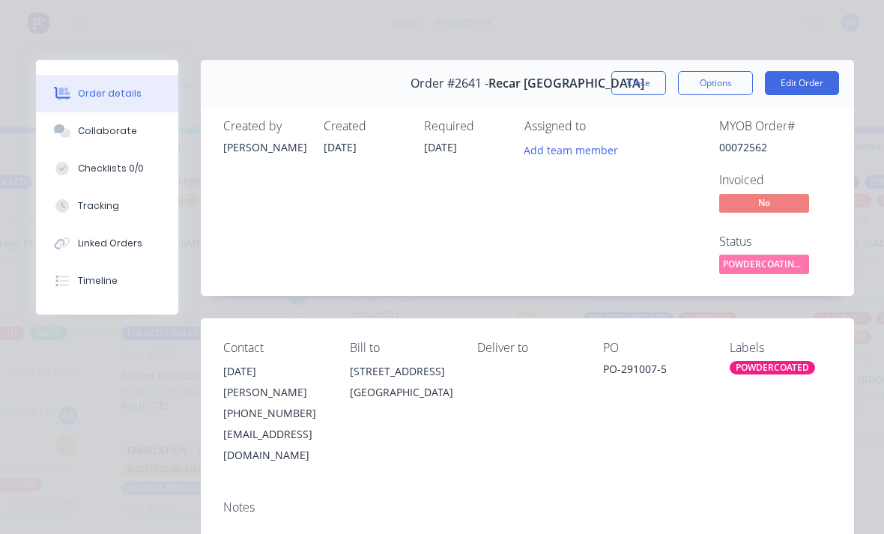
scroll to position [0, 0]
click at [632, 92] on button "Close" at bounding box center [638, 83] width 55 height 24
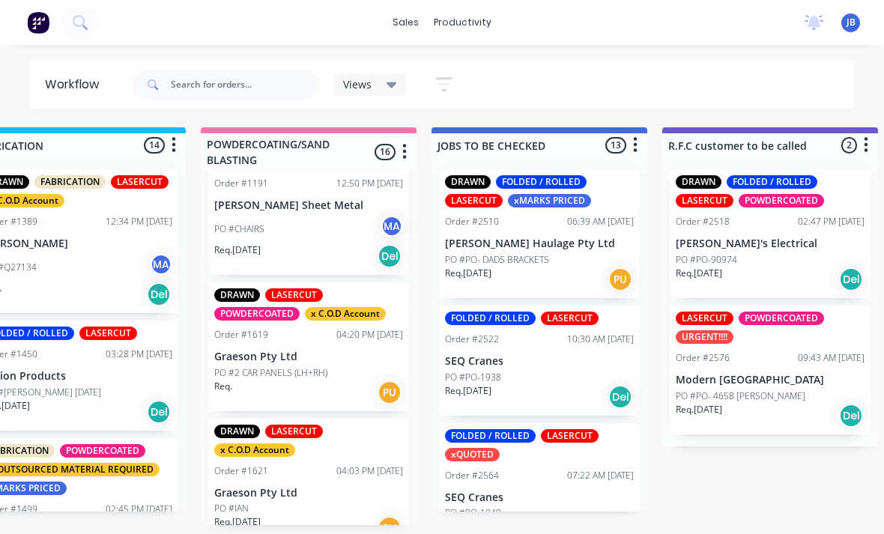
scroll to position [0, 1217]
